Goal: Find specific page/section: Find specific page/section

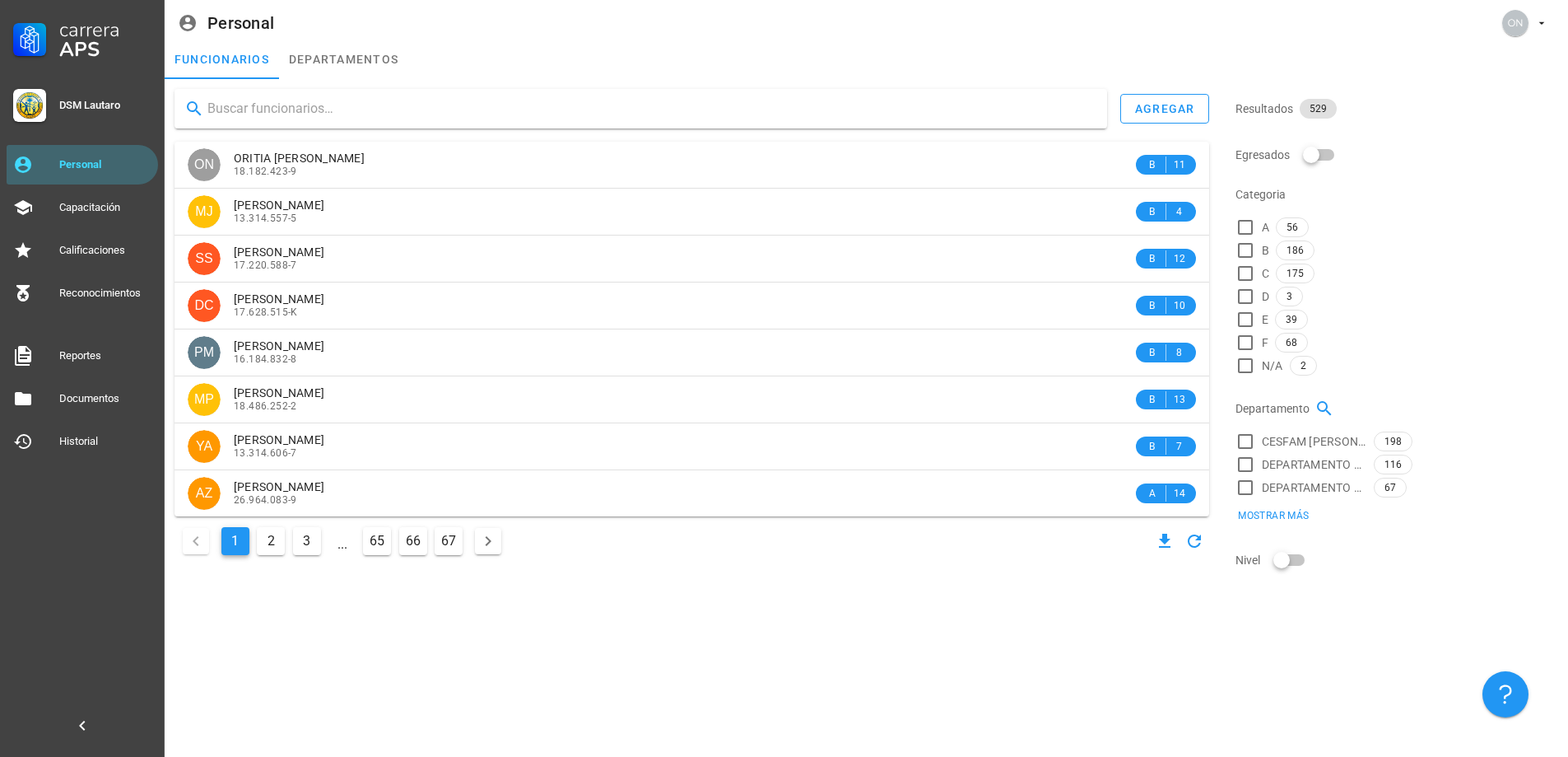
click at [290, 101] on input "text" at bounding box center [650, 108] width 887 height 26
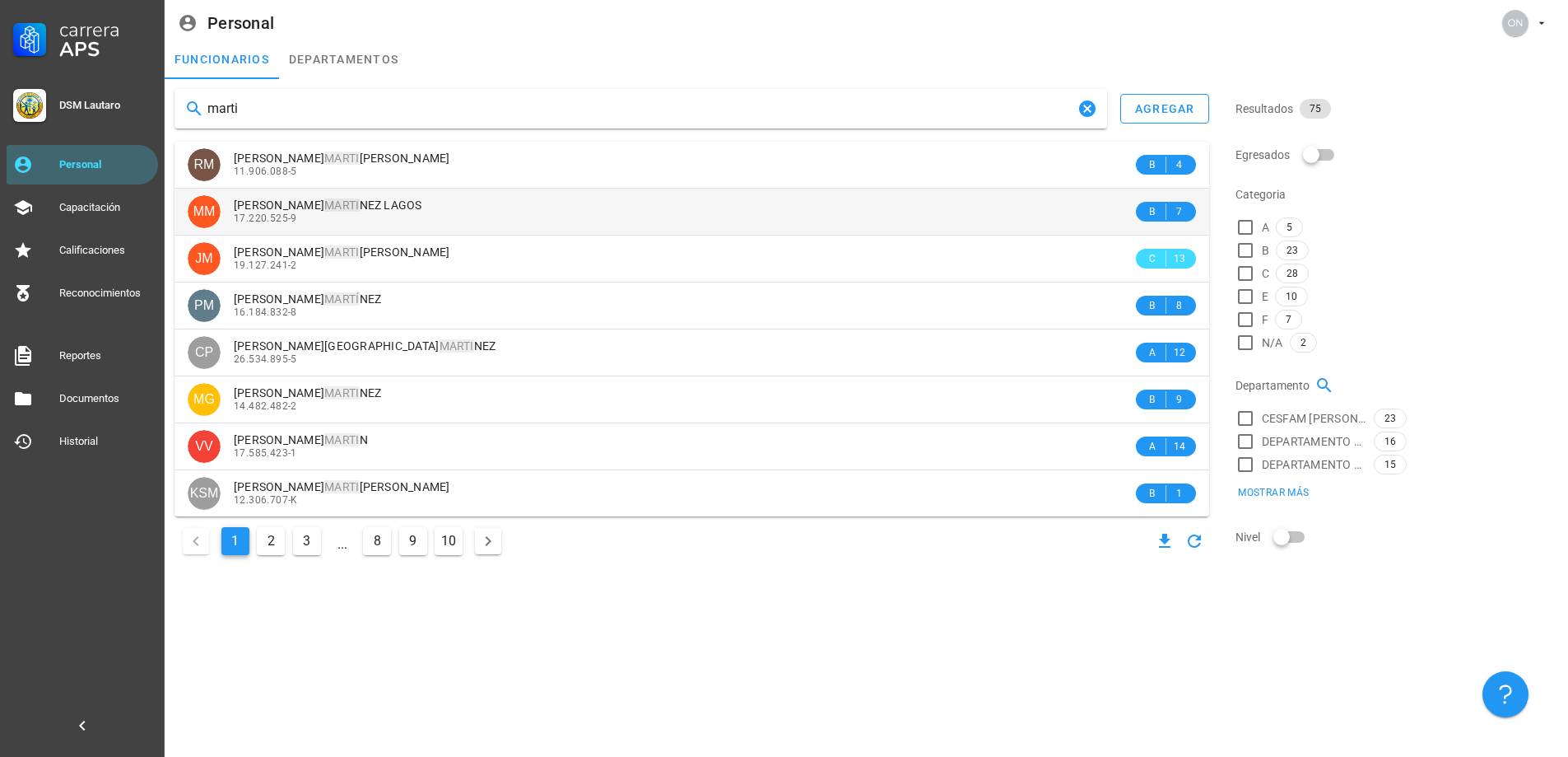
type input "marti"
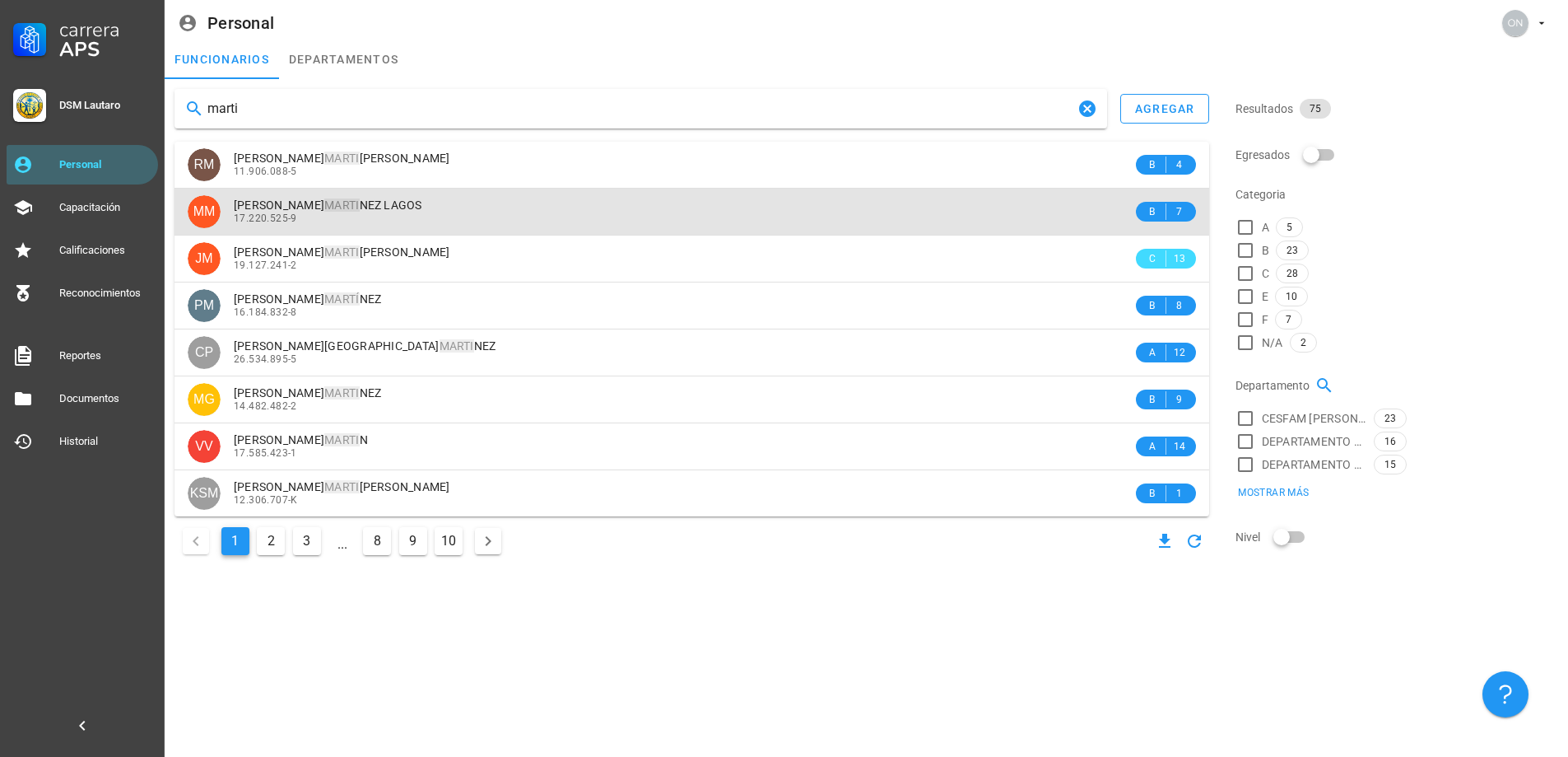
click at [333, 203] on mark "MARTI" at bounding box center [341, 206] width 35 height 13
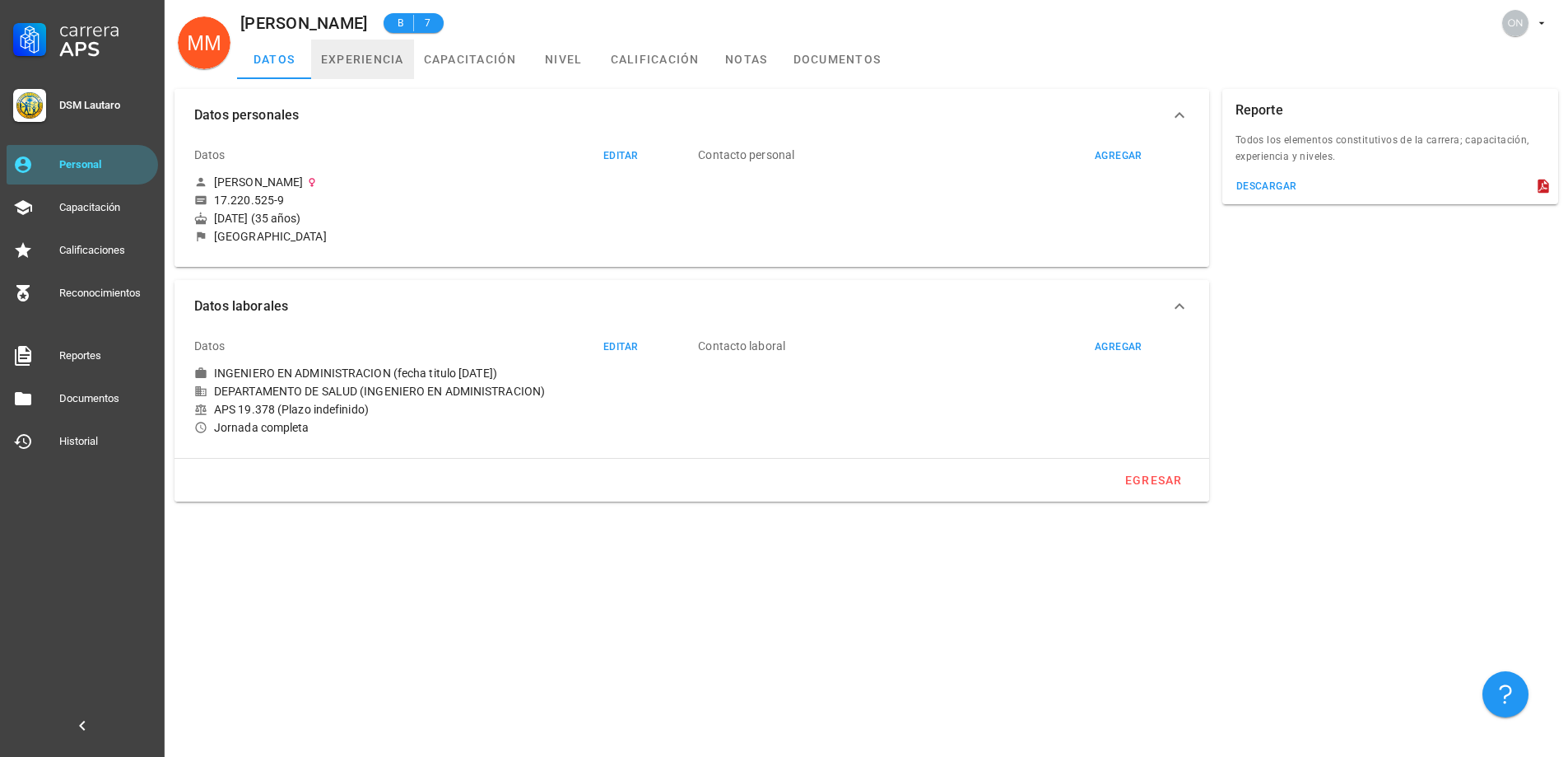
click at [379, 62] on link "experiencia" at bounding box center [362, 59] width 103 height 40
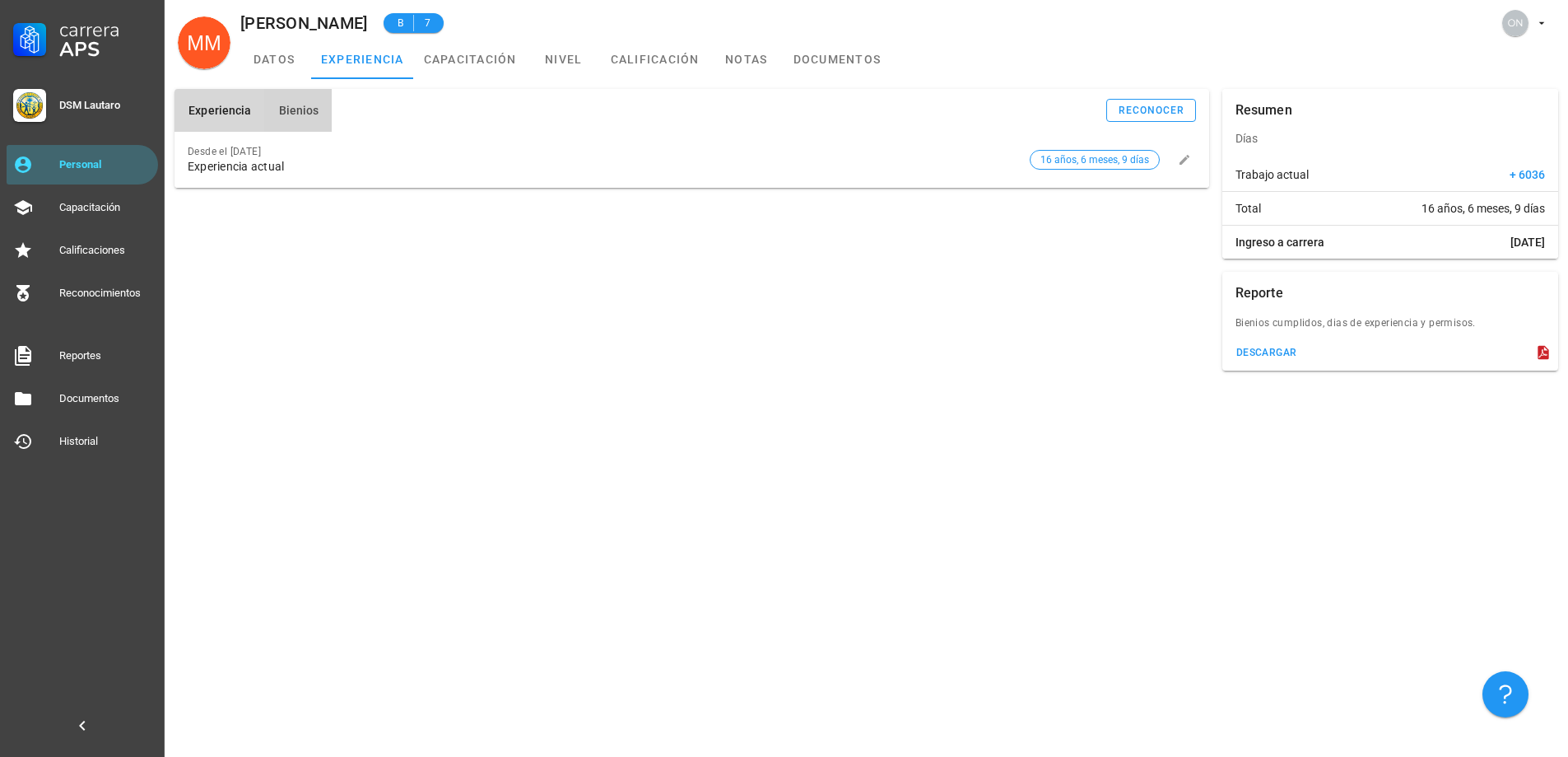
click at [320, 109] on button "Bienios" at bounding box center [298, 109] width 68 height 42
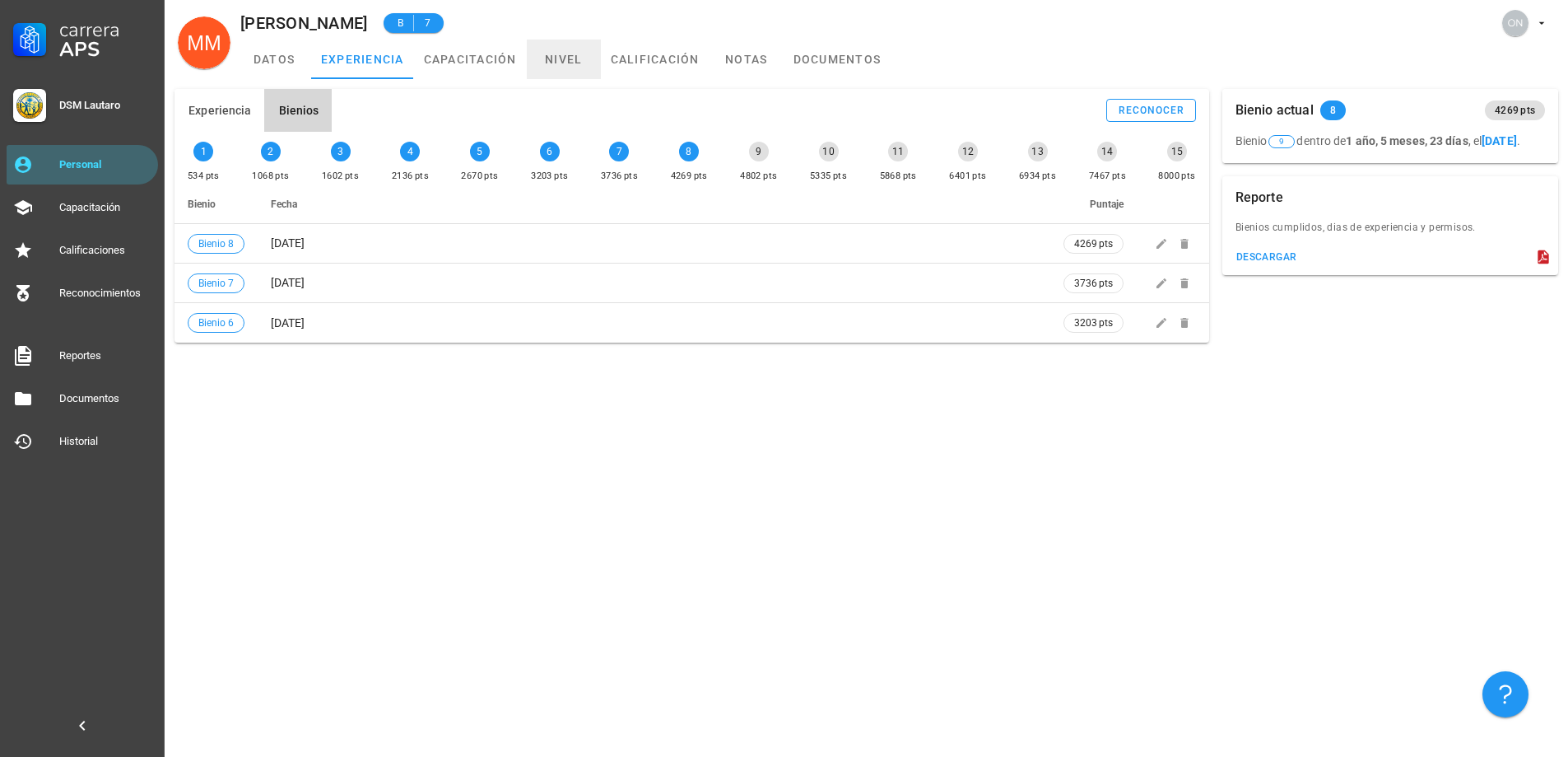
click at [537, 59] on link "nivel" at bounding box center [564, 59] width 74 height 40
